Goal: Information Seeking & Learning: Compare options

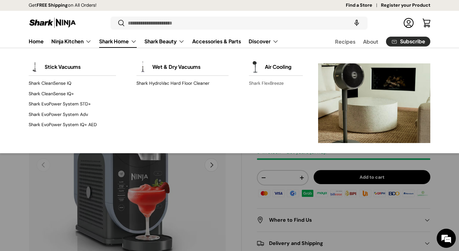
click at [268, 84] on link "Shark FlexBreeze" at bounding box center [276, 83] width 54 height 10
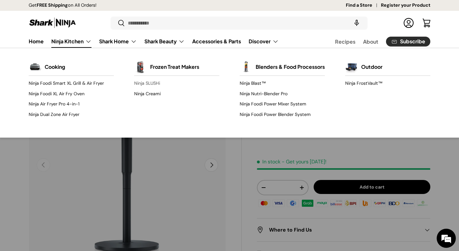
click at [141, 82] on link "Ninja SLUSHi" at bounding box center [176, 83] width 85 height 10
